Goal: Transaction & Acquisition: Purchase product/service

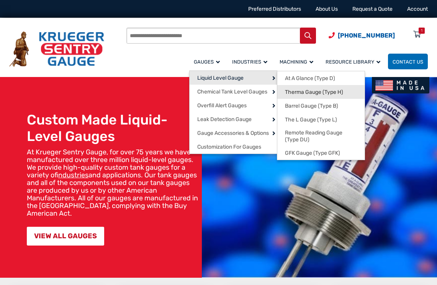
click at [297, 92] on span "Therma Gauge (Type H)" at bounding box center [314, 92] width 58 height 7
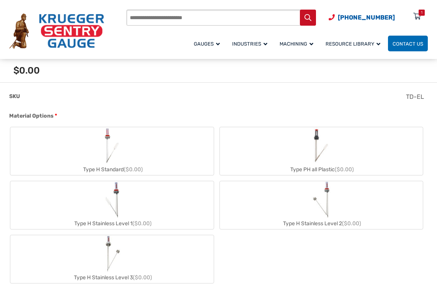
scroll to position [344, 0]
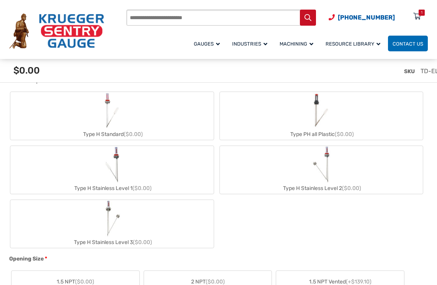
click at [116, 121] on img "Type H Standard" at bounding box center [111, 110] width 21 height 37
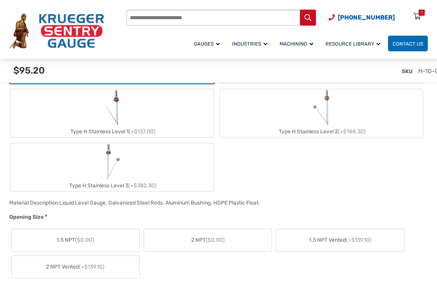
scroll to position [497, 0]
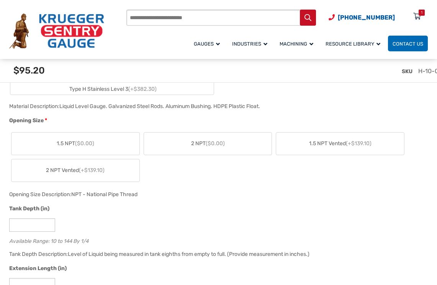
click at [338, 103] on div "Material Description: Liquid Level Gauge. Galvanized Steel Rods. Aluminum Bushi…" at bounding box center [216, 108] width 418 height 15
